Goal: Check status: Check status

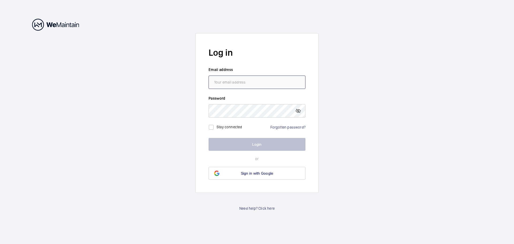
click at [258, 83] on input "email" at bounding box center [256, 81] width 97 height 13
type input "[PERSON_NAME][EMAIL_ADDRESS][DOMAIN_NAME]"
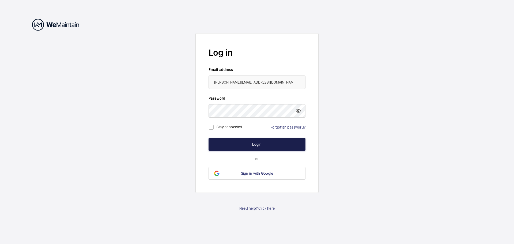
click at [261, 145] on button "Login" at bounding box center [256, 144] width 97 height 13
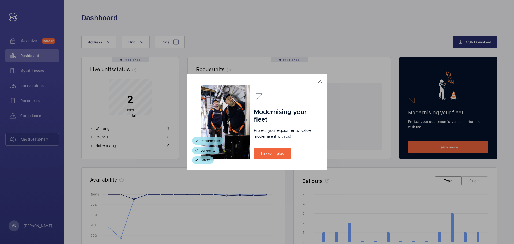
click at [320, 81] on mat-icon at bounding box center [319, 81] width 6 height 6
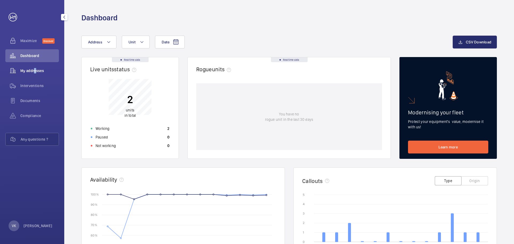
click at [33, 71] on span "My addresses" at bounding box center [39, 70] width 39 height 5
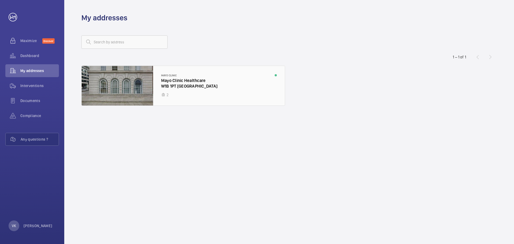
click at [118, 84] on div at bounding box center [183, 86] width 203 height 40
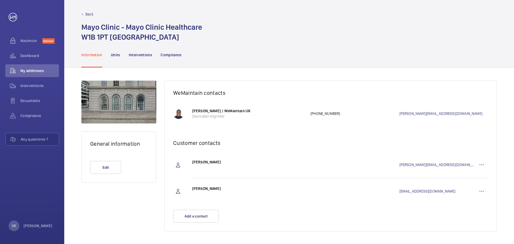
scroll to position [2, 0]
click at [482, 164] on wm-front-icon-button at bounding box center [481, 164] width 13 height 13
click at [116, 54] on p "Units" at bounding box center [115, 54] width 9 height 5
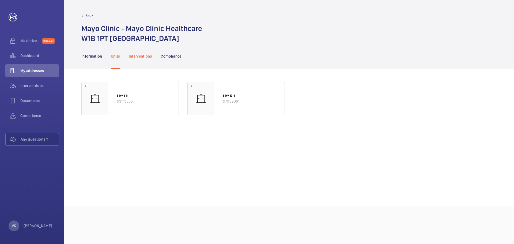
click at [147, 57] on p "Interventions" at bounding box center [141, 56] width 24 height 5
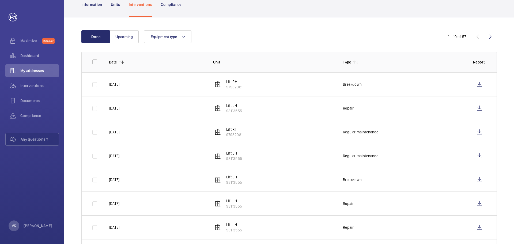
scroll to position [51, 0]
click at [492, 37] on wm-front-icon-button at bounding box center [490, 37] width 13 height 13
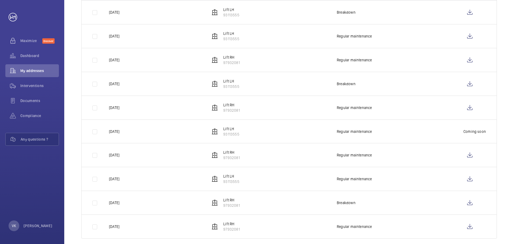
scroll to position [131, 0]
